Goal: Information Seeking & Learning: Learn about a topic

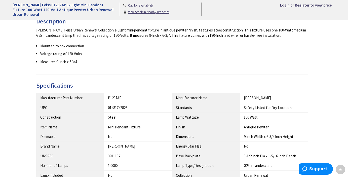
type input "[PERSON_NAME], [GEOGRAPHIC_DATA], [GEOGRAPHIC_DATA]"
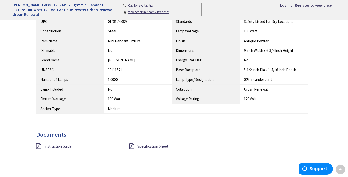
scroll to position [322, 0]
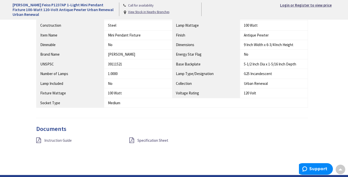
click at [62, 140] on span "Instruction Guide" at bounding box center [57, 140] width 27 height 5
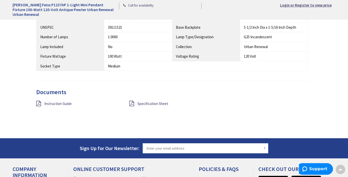
scroll to position [370, 0]
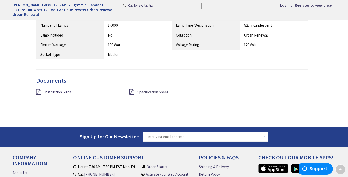
click at [148, 91] on span "Specification Sheet" at bounding box center [153, 92] width 31 height 5
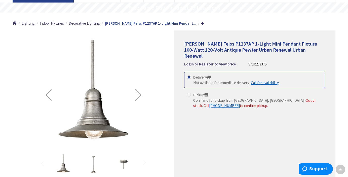
scroll to position [42, 0]
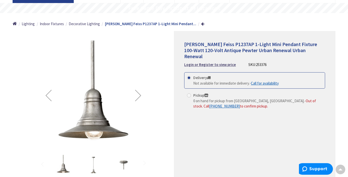
click at [137, 97] on div "Next" at bounding box center [138, 95] width 20 height 20
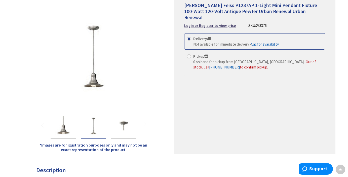
scroll to position [174, 0]
